Goal: Task Accomplishment & Management: Manage account settings

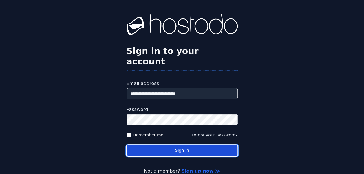
click at [159, 145] on button "Sign in" at bounding box center [182, 150] width 111 height 11
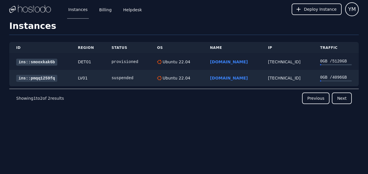
drag, startPoint x: 246, startPoint y: 62, endPoint x: 204, endPoint y: 61, distance: 41.1
click at [204, 61] on td "[DOMAIN_NAME]" at bounding box center [232, 62] width 58 height 17
copy link "[DOMAIN_NAME]"
click at [33, 59] on link "ins::smooxkak6b" at bounding box center [36, 62] width 41 height 7
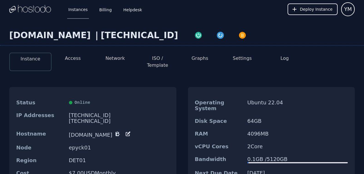
scroll to position [31, 0]
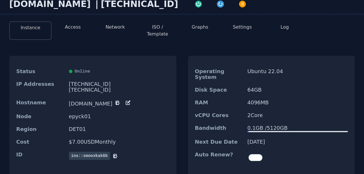
click at [155, 26] on button "ISO / Template" at bounding box center [157, 31] width 33 height 14
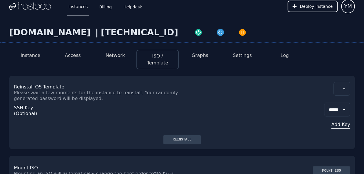
scroll to position [2, 0]
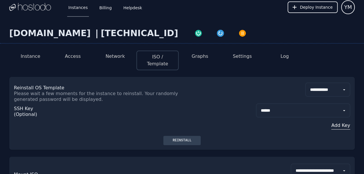
click at [200, 58] on button "Graphs" at bounding box center [200, 56] width 17 height 7
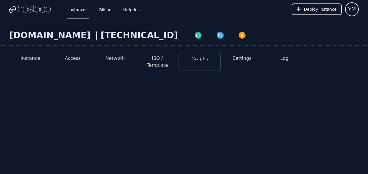
click at [241, 57] on button "Settings" at bounding box center [242, 58] width 19 height 7
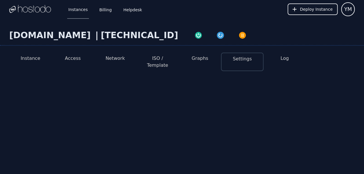
select select "***"
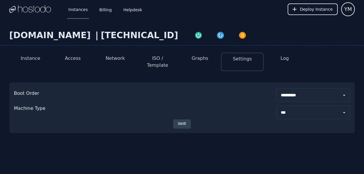
click at [116, 58] on button "Network" at bounding box center [114, 58] width 19 height 7
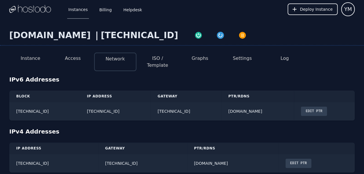
scroll to position [4, 0]
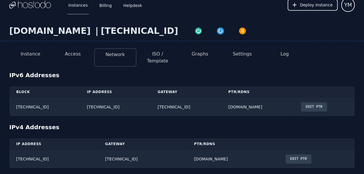
click at [31, 52] on button "Instance" at bounding box center [31, 54] width 20 height 7
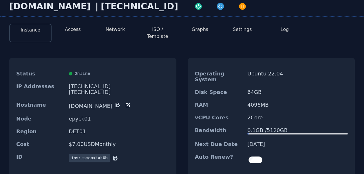
scroll to position [29, 0]
click at [75, 30] on button "Access" at bounding box center [73, 29] width 16 height 7
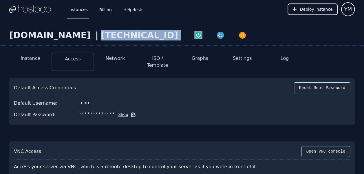
drag, startPoint x: 144, startPoint y: 36, endPoint x: 99, endPoint y: 37, distance: 44.6
click at [99, 37] on div "[DOMAIN_NAME] | [TECHNICAL_ID]" at bounding box center [182, 38] width 364 height 16
copy div "[TECHNICAL_ID]"
click at [115, 112] on button "Show" at bounding box center [121, 115] width 13 height 6
click at [140, 113] on icon at bounding box center [142, 115] width 4 height 4
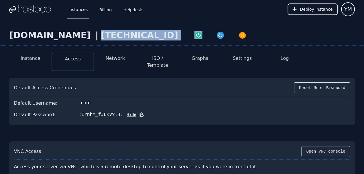
copy div "[TECHNICAL_ID]"
click at [113, 60] on button "Network" at bounding box center [114, 58] width 19 height 7
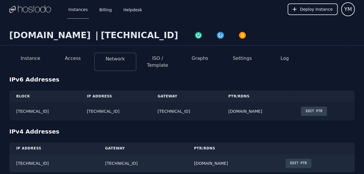
scroll to position [4, 0]
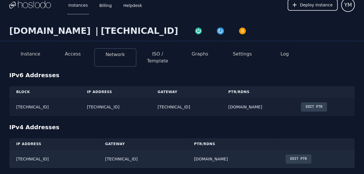
drag, startPoint x: 154, startPoint y: 101, endPoint x: 82, endPoint y: 102, distance: 72.1
click at [82, 102] on td "[TECHNICAL_ID]" at bounding box center [115, 107] width 71 height 19
copy td "[TECHNICAL_ID]"
drag, startPoint x: 39, startPoint y: 153, endPoint x: 16, endPoint y: 153, distance: 23.7
click at [16, 153] on td "[TECHNICAL_ID]" at bounding box center [53, 159] width 89 height 19
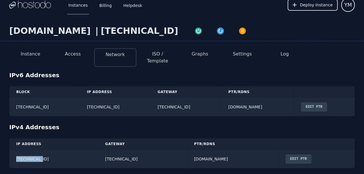
copy td "[TECHNICAL_ID]"
